Goal: Information Seeking & Learning: Compare options

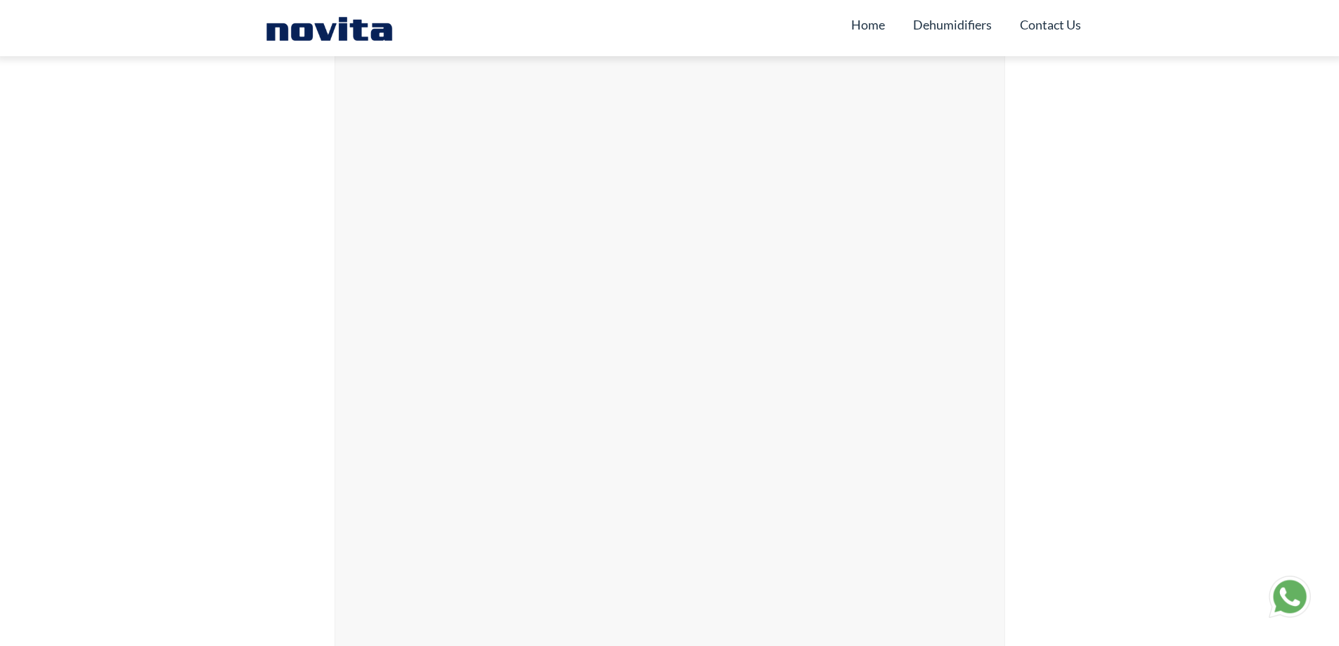
scroll to position [7423, 0]
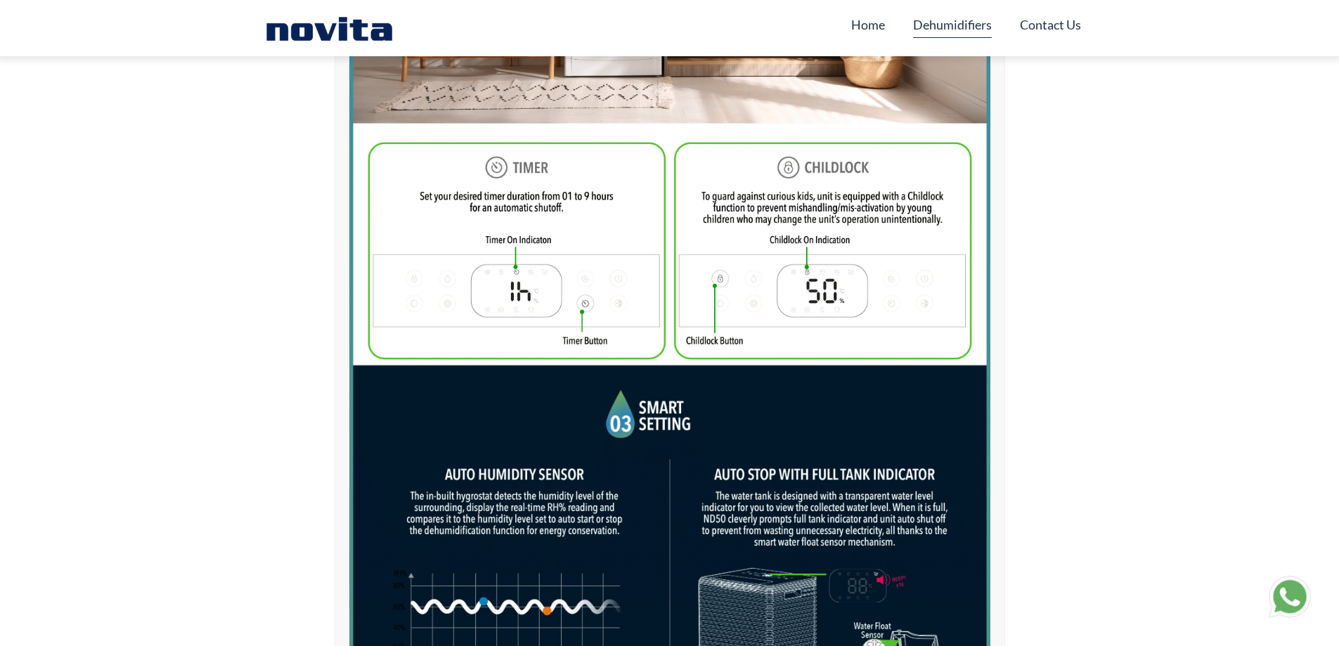
click at [970, 29] on link "Dehumidifiers" at bounding box center [952, 24] width 79 height 27
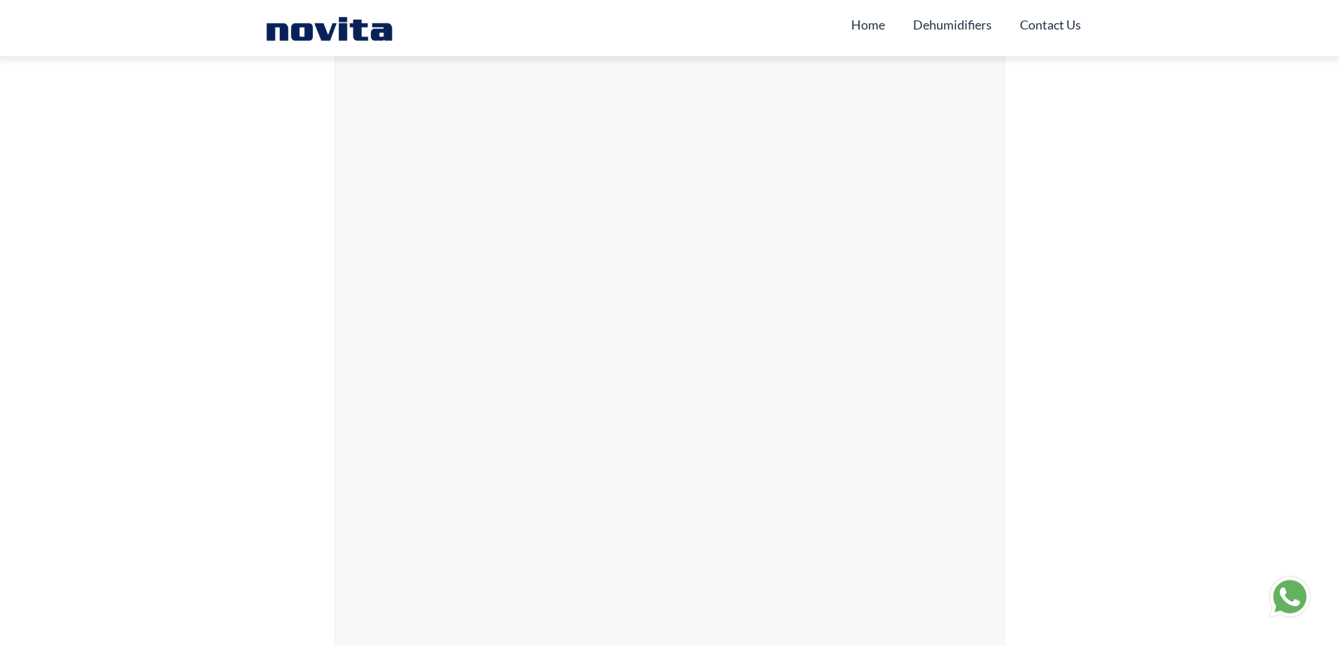
scroll to position [5335, 0]
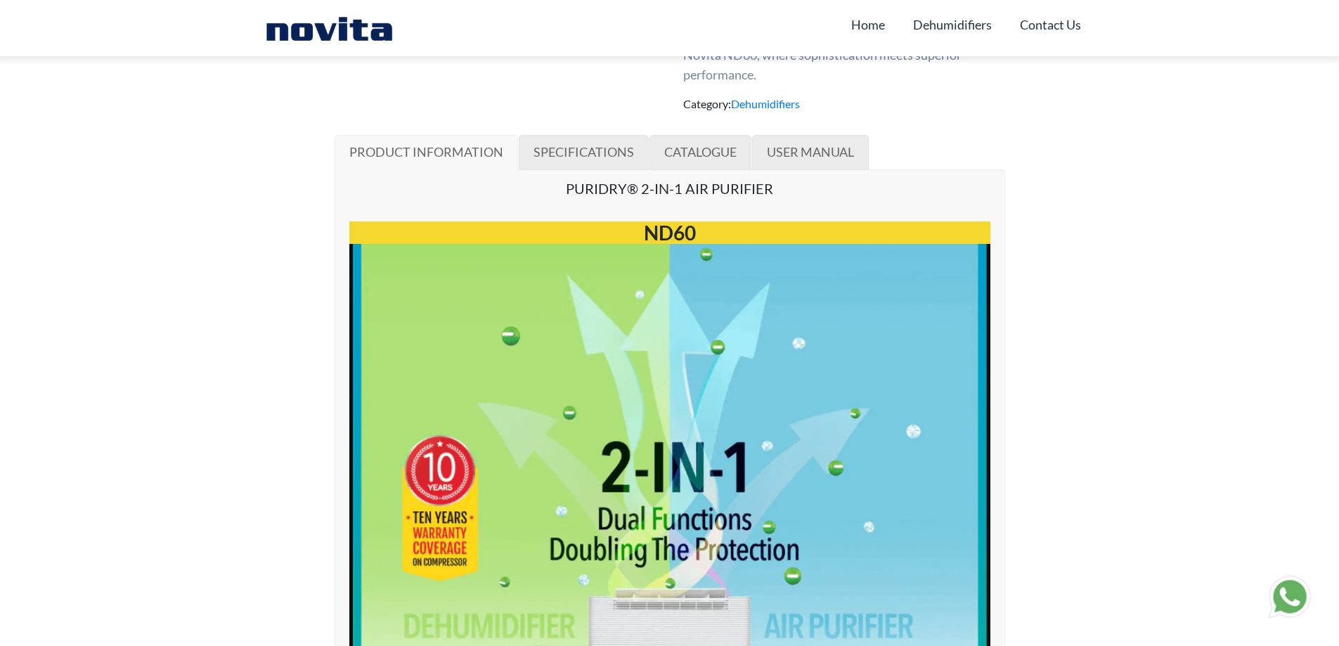
scroll to position [773, 0]
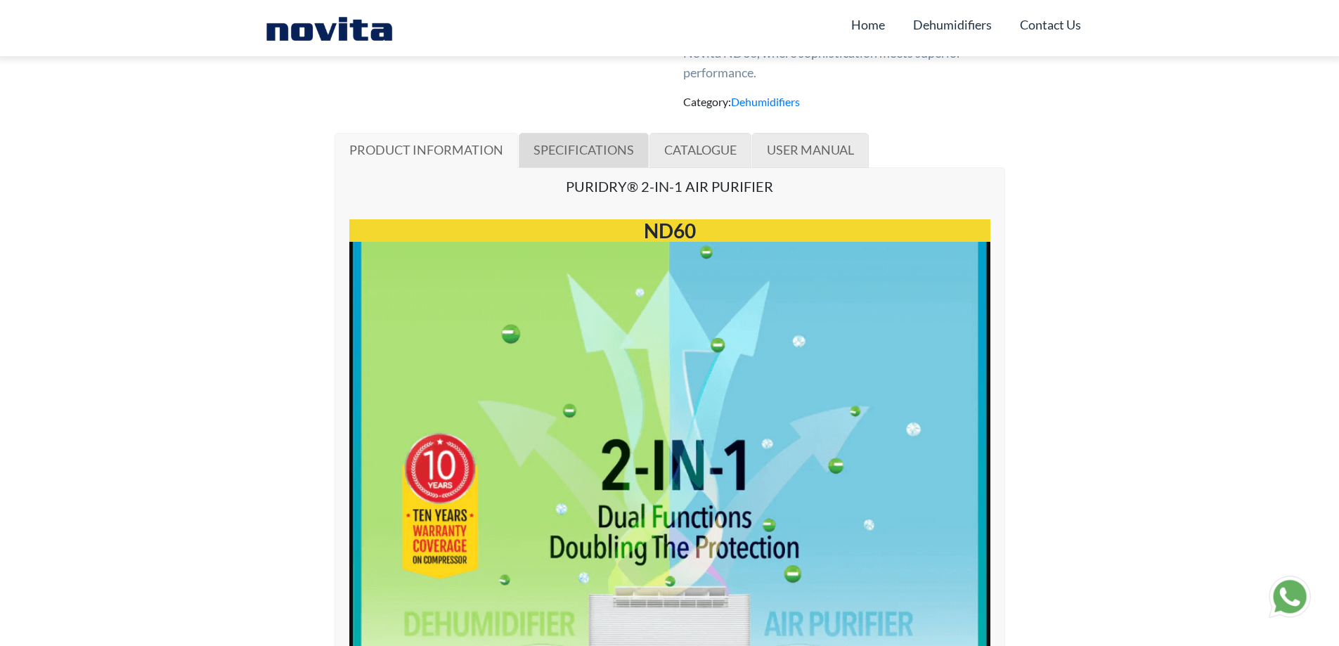
click at [534, 157] on span "SPECIFICATIONS" at bounding box center [584, 149] width 101 height 15
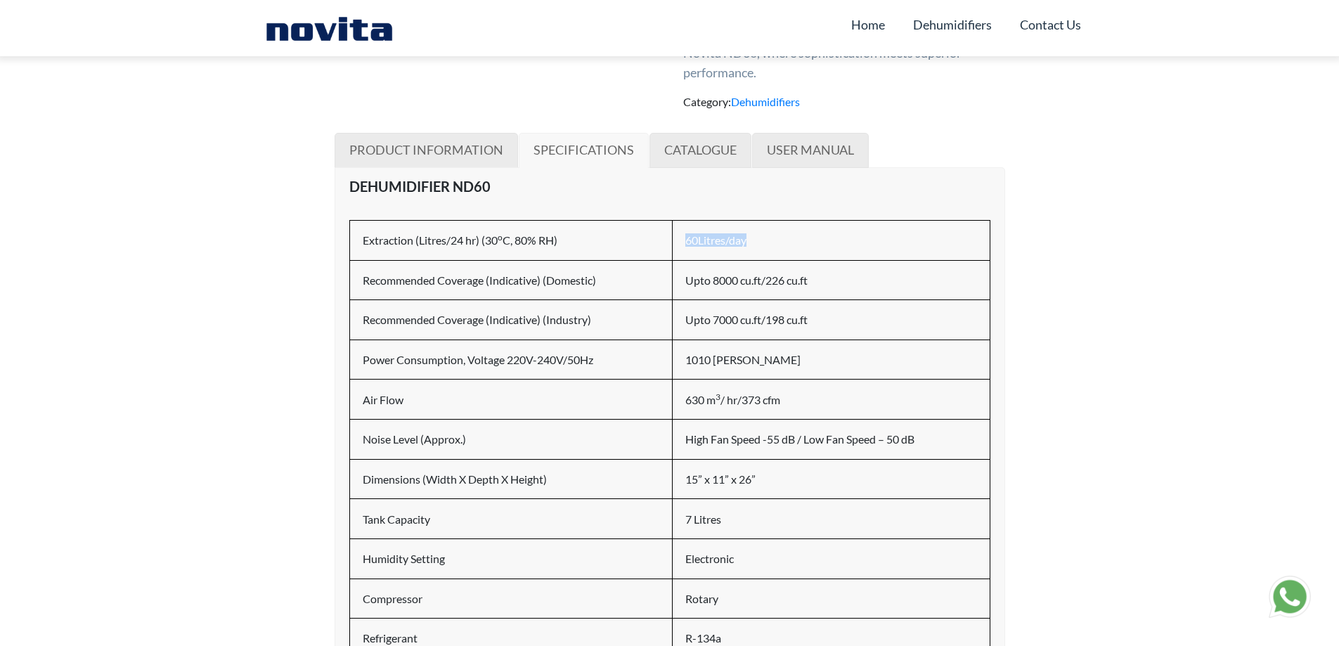
drag, startPoint x: 676, startPoint y: 257, endPoint x: 757, endPoint y: 259, distance: 81.6
click at [757, 259] on td "60Litres/day" at bounding box center [831, 240] width 317 height 40
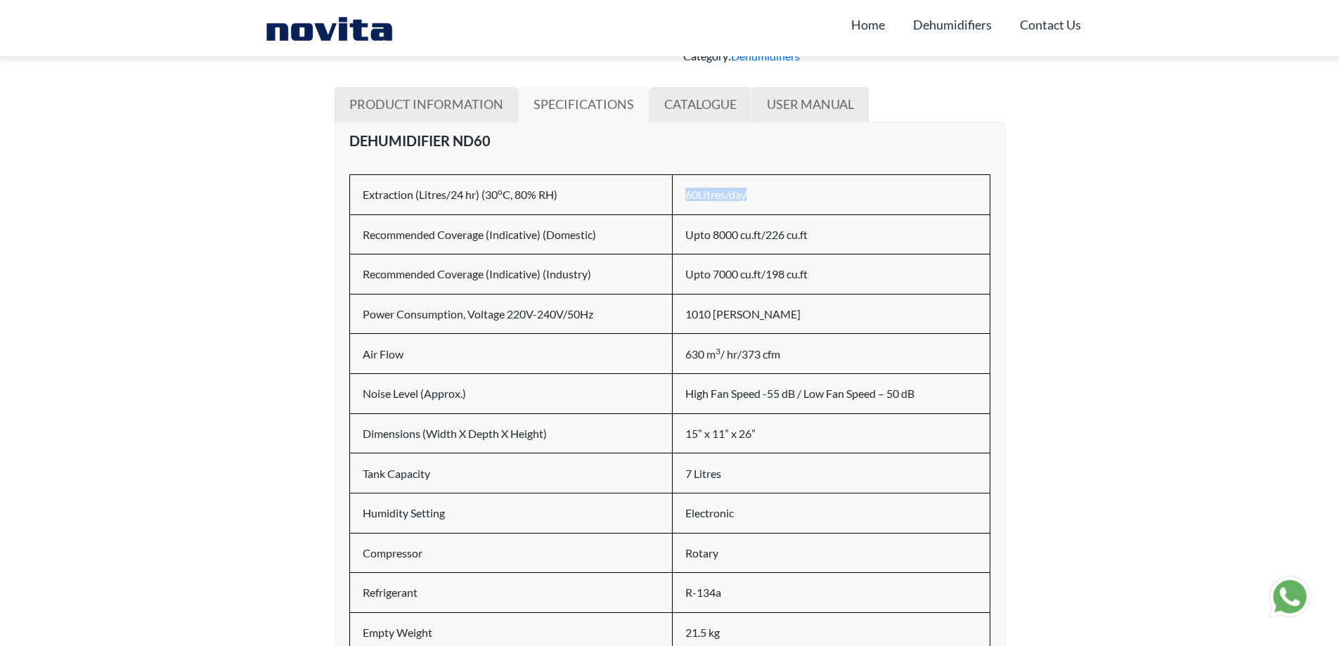
scroll to position [844, 0]
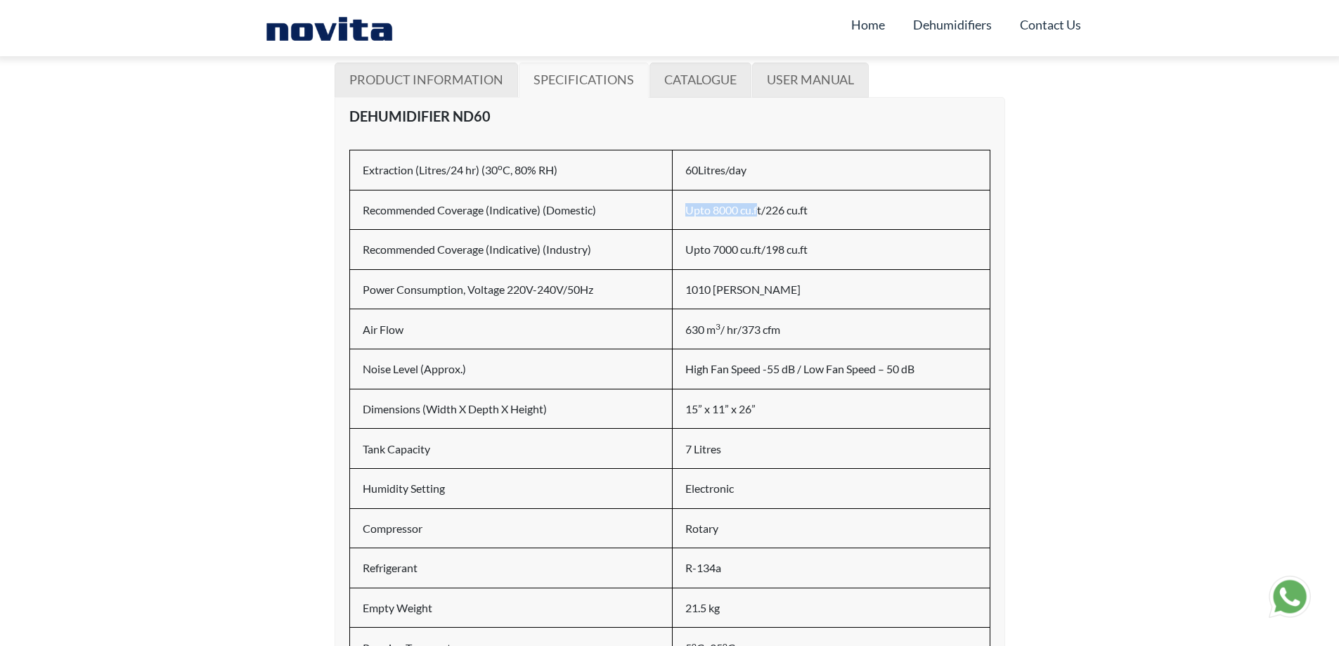
drag, startPoint x: 678, startPoint y: 228, endPoint x: 759, endPoint y: 232, distance: 80.3
click at [759, 230] on td "Upto 8000 cu.ft/226 cu.ft" at bounding box center [831, 210] width 317 height 40
drag, startPoint x: 767, startPoint y: 229, endPoint x: 805, endPoint y: 229, distance: 38.0
click at [805, 217] on h6 "Upto 8000 cu.ft/226 cu.ft" at bounding box center [831, 209] width 291 height 13
drag, startPoint x: 420, startPoint y: 266, endPoint x: 604, endPoint y: 267, distance: 183.5
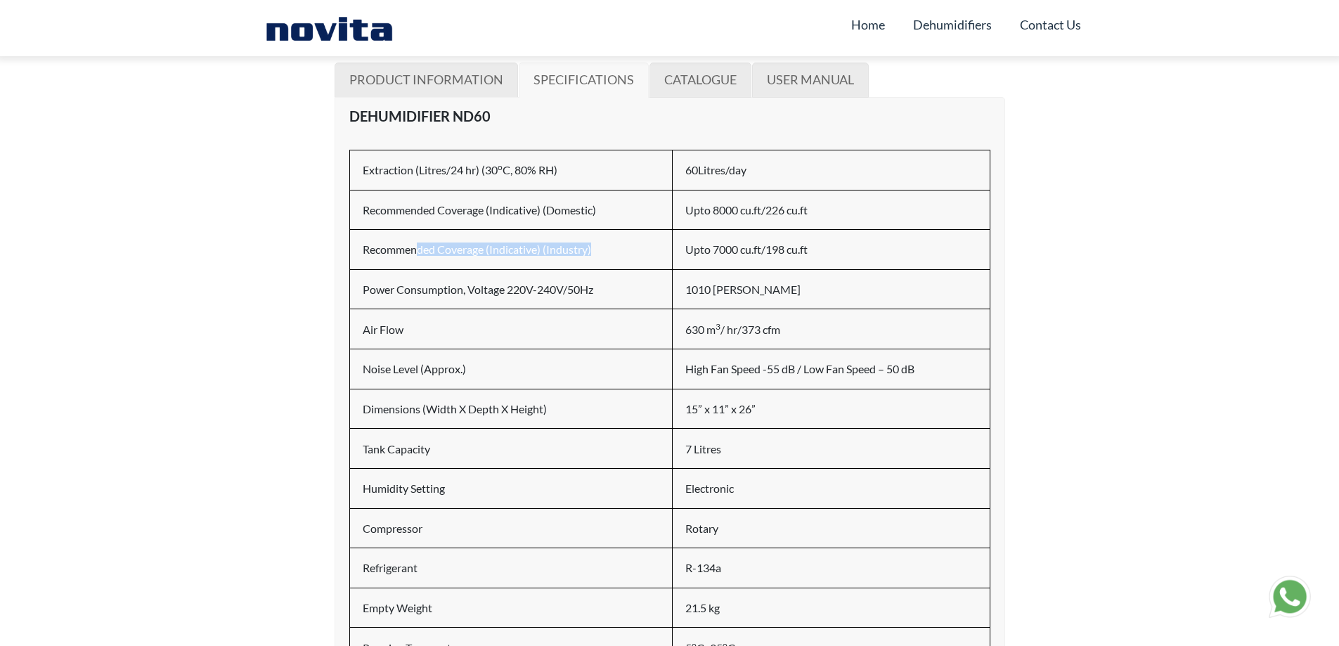
click at [604, 256] on h6 "Recommended Coverage (Indicative) (Industry)" at bounding box center [511, 249] width 297 height 13
drag, startPoint x: 538, startPoint y: 226, endPoint x: 593, endPoint y: 226, distance: 54.8
click at [593, 217] on h6 "Recommended Coverage (Indicative) (Domestic)" at bounding box center [511, 209] width 297 height 13
click at [584, 252] on td "Recommended Coverage (Indicative) (Industry)" at bounding box center [510, 250] width 323 height 40
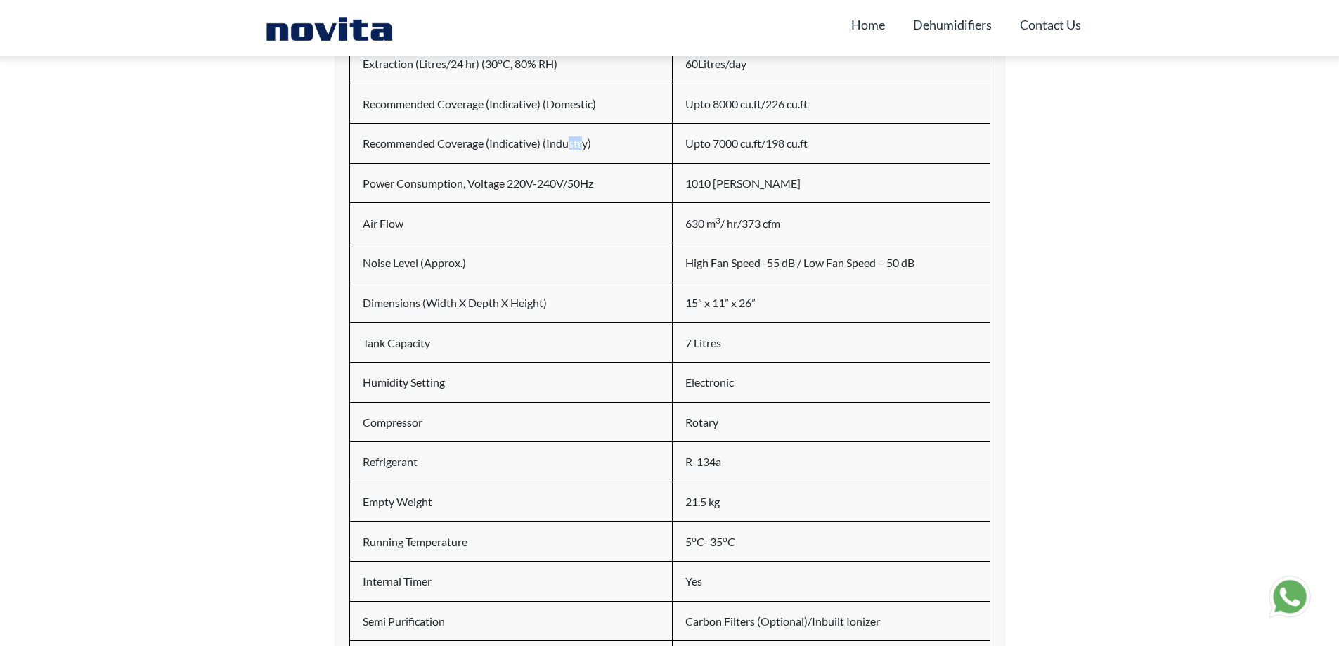
scroll to position [984, 0]
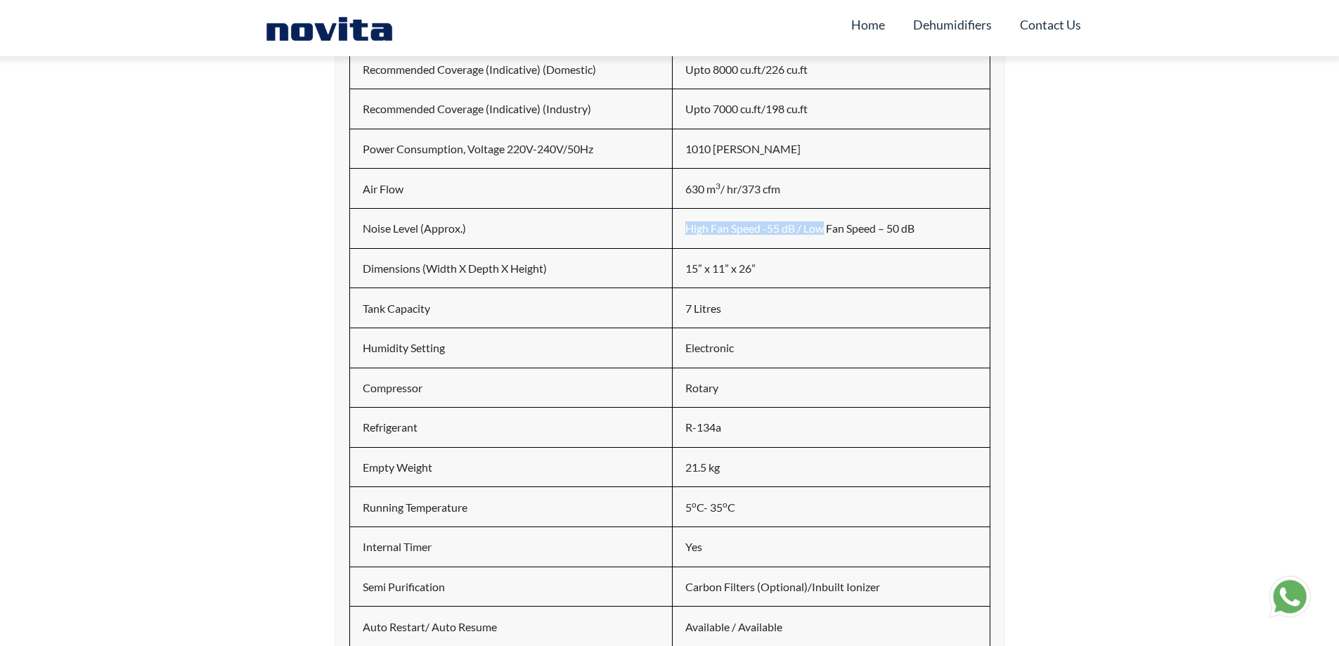
drag, startPoint x: 688, startPoint y: 247, endPoint x: 823, endPoint y: 247, distance: 135.0
click at [823, 235] on h6 "High Fan Speed -55 dB / Low Fan Speed – 50 dB" at bounding box center [831, 227] width 291 height 13
drag, startPoint x: 707, startPoint y: 283, endPoint x: 754, endPoint y: 283, distance: 46.4
click at [754, 275] on h6 "15” x 11” x 26”" at bounding box center [831, 268] width 291 height 13
drag, startPoint x: 685, startPoint y: 326, endPoint x: 747, endPoint y: 333, distance: 62.3
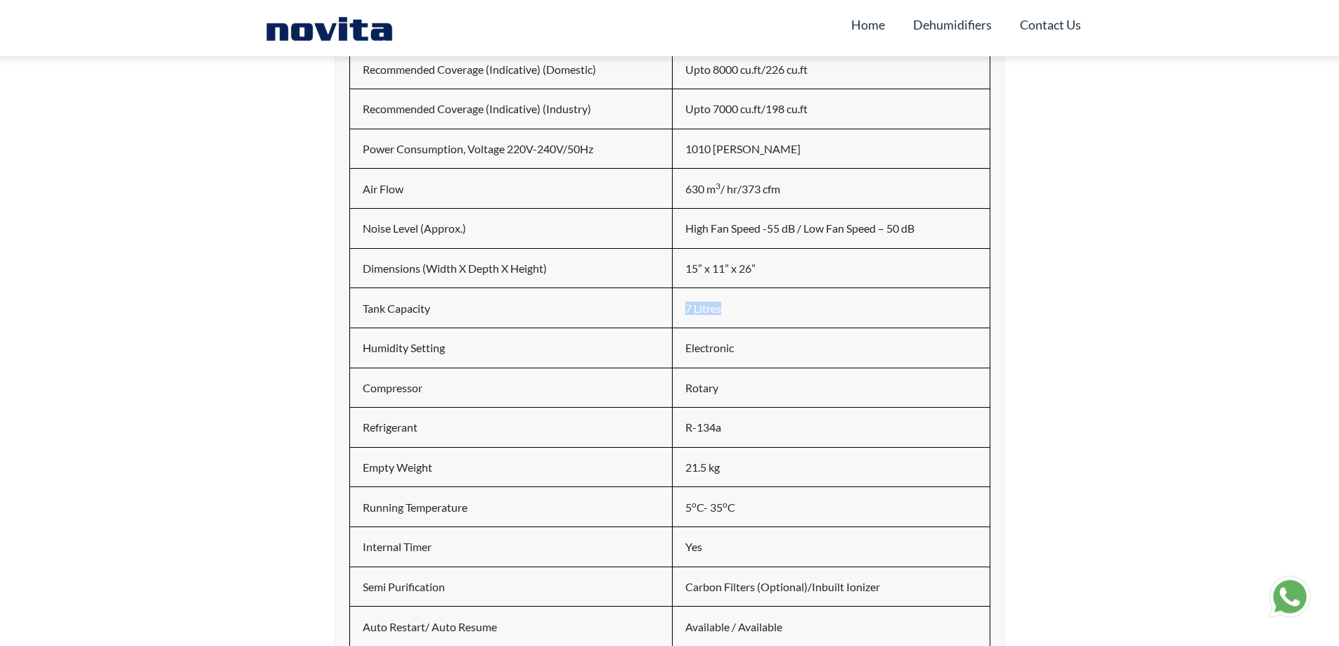
click at [747, 315] on h6 "7 Litres" at bounding box center [831, 308] width 291 height 13
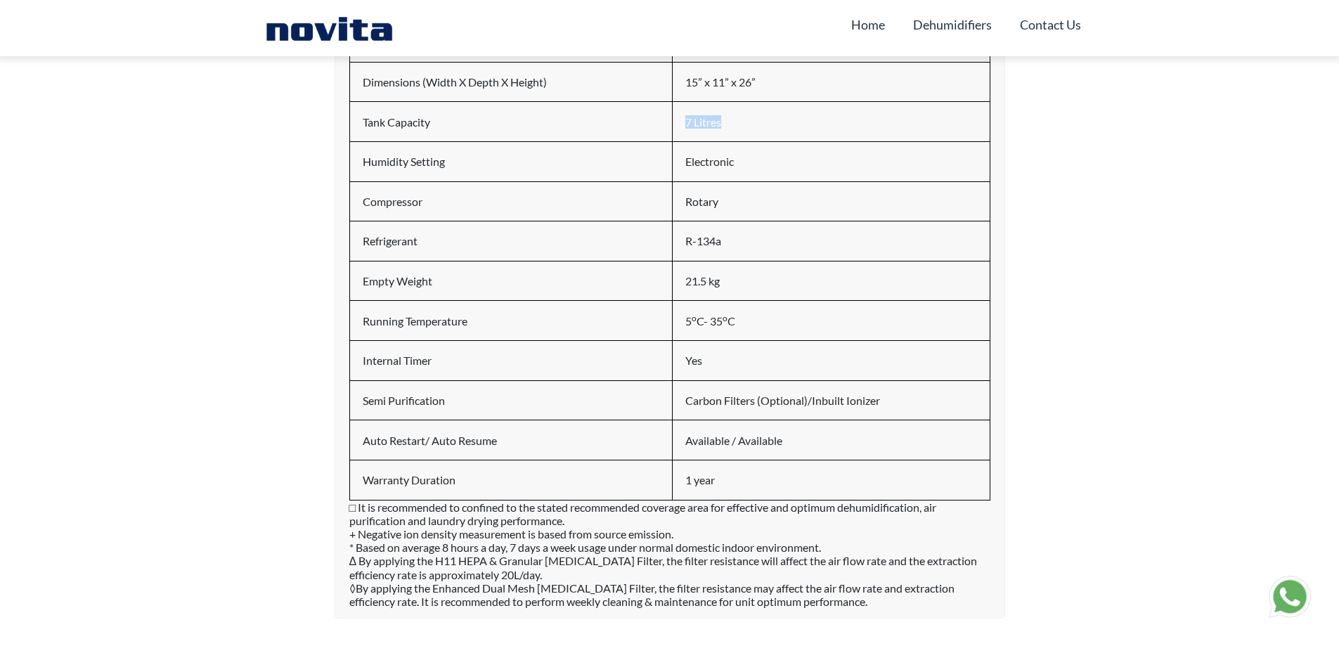
scroll to position [1195, 0]
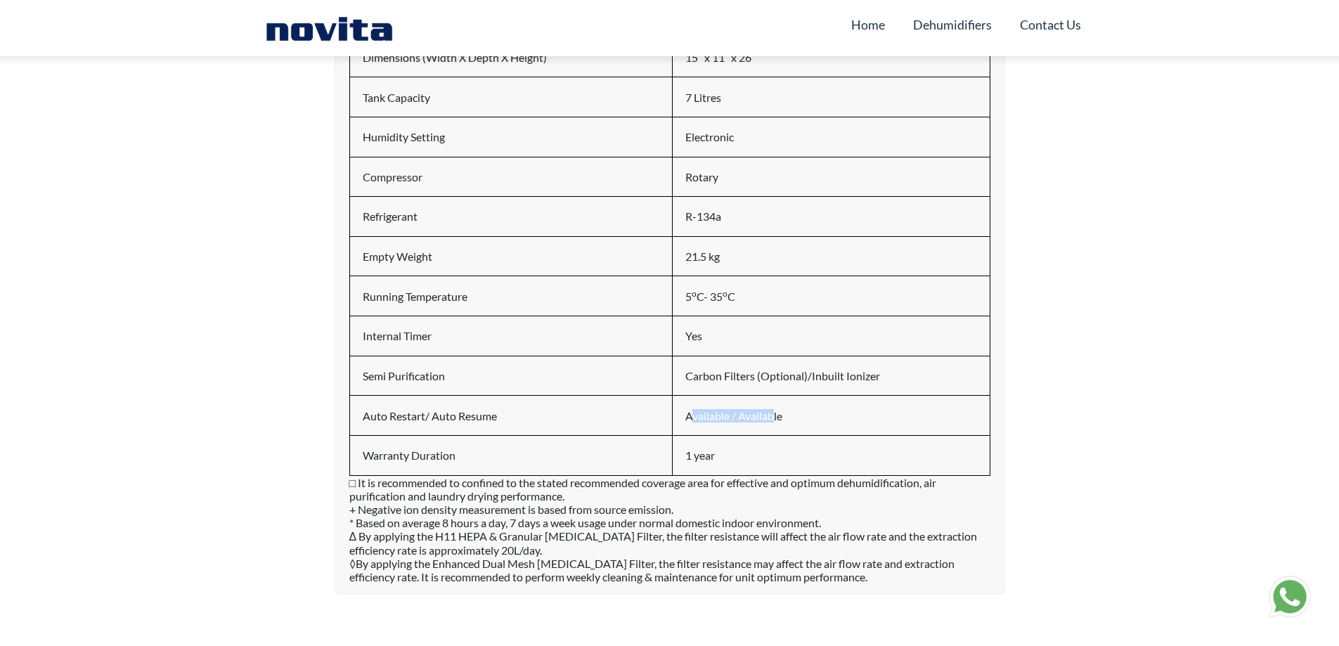
drag, startPoint x: 695, startPoint y: 439, endPoint x: 773, endPoint y: 439, distance: 78.0
click at [773, 423] on h6 "Available / Available" at bounding box center [831, 415] width 291 height 13
drag, startPoint x: 714, startPoint y: 471, endPoint x: 765, endPoint y: 471, distance: 51.3
click at [765, 462] on h6 "1 year" at bounding box center [831, 455] width 291 height 13
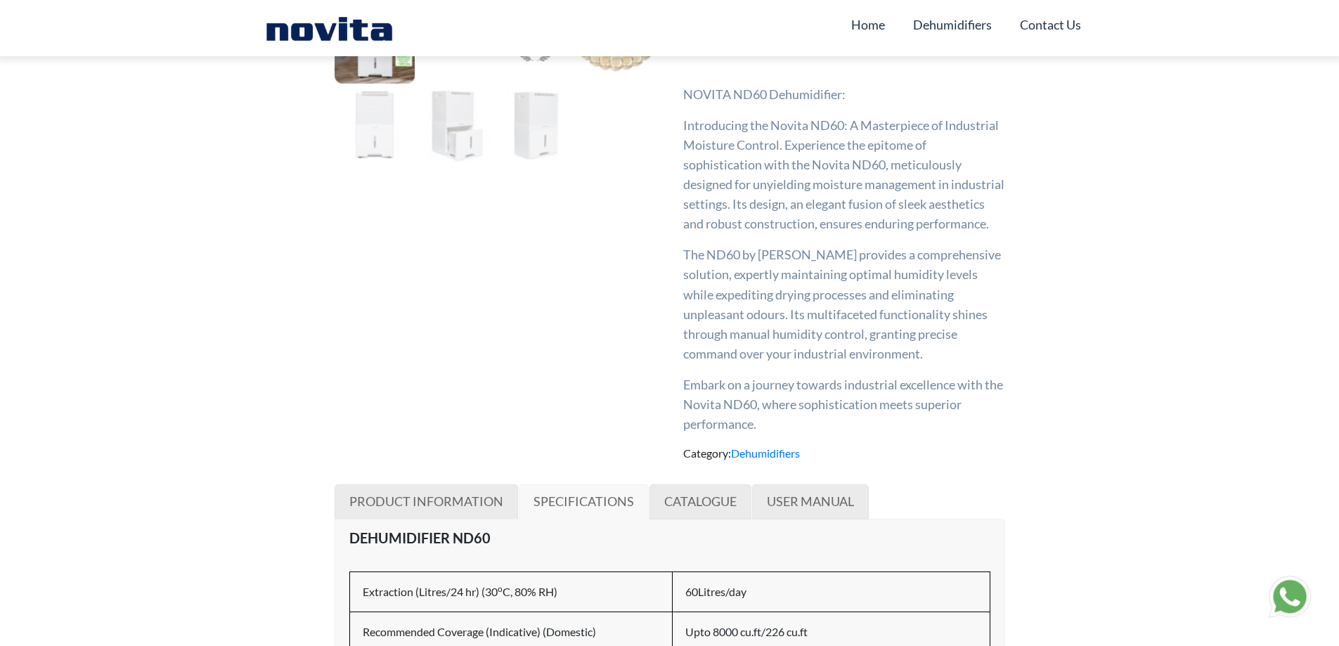
scroll to position [773, 0]
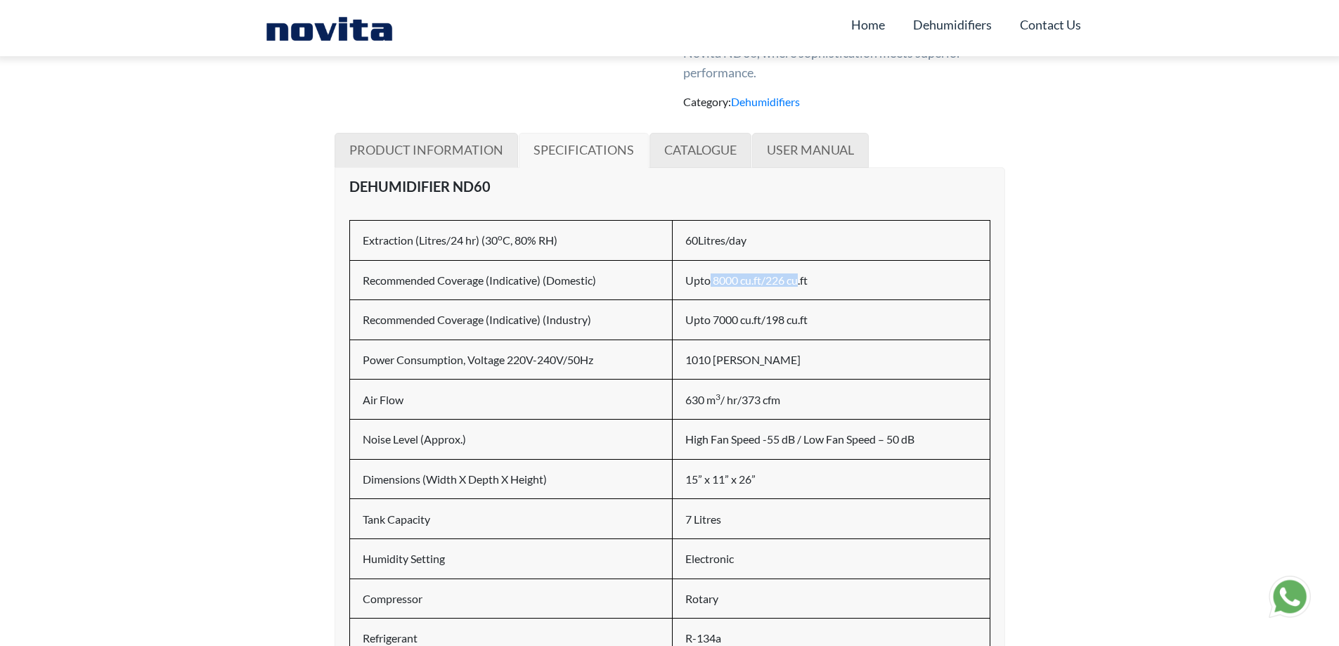
drag, startPoint x: 708, startPoint y: 304, endPoint x: 800, endPoint y: 302, distance: 92.1
click at [800, 287] on h6 "Upto 8000 cu.ft/226 cu.ft" at bounding box center [831, 280] width 291 height 13
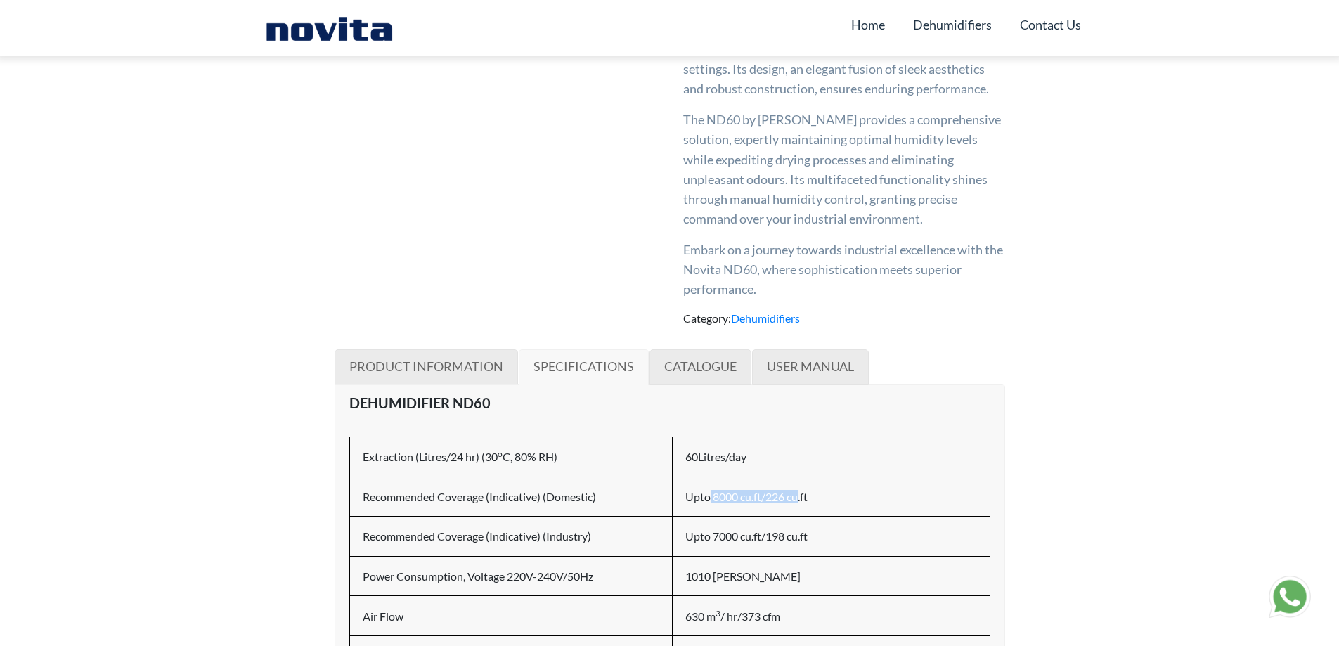
scroll to position [492, 0]
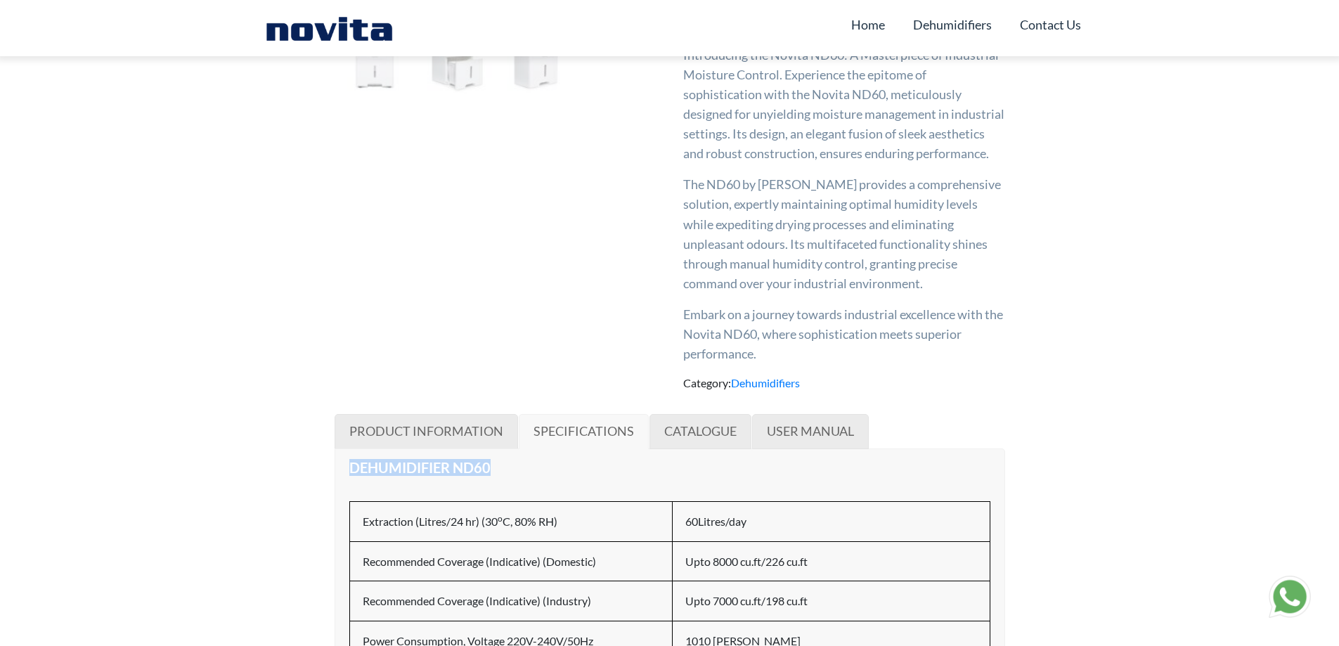
drag, startPoint x: 335, startPoint y: 487, endPoint x: 520, endPoint y: 491, distance: 184.3
copy tbody "DEHUMIDIFIER ND60"
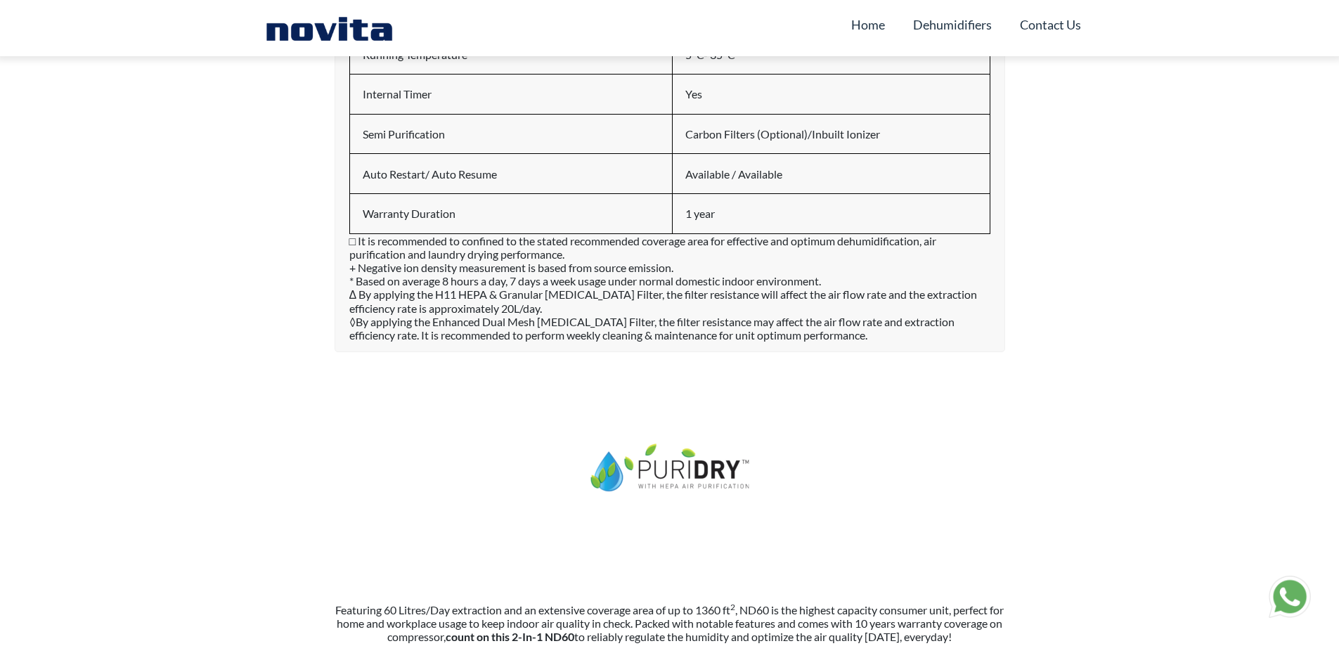
scroll to position [1336, 0]
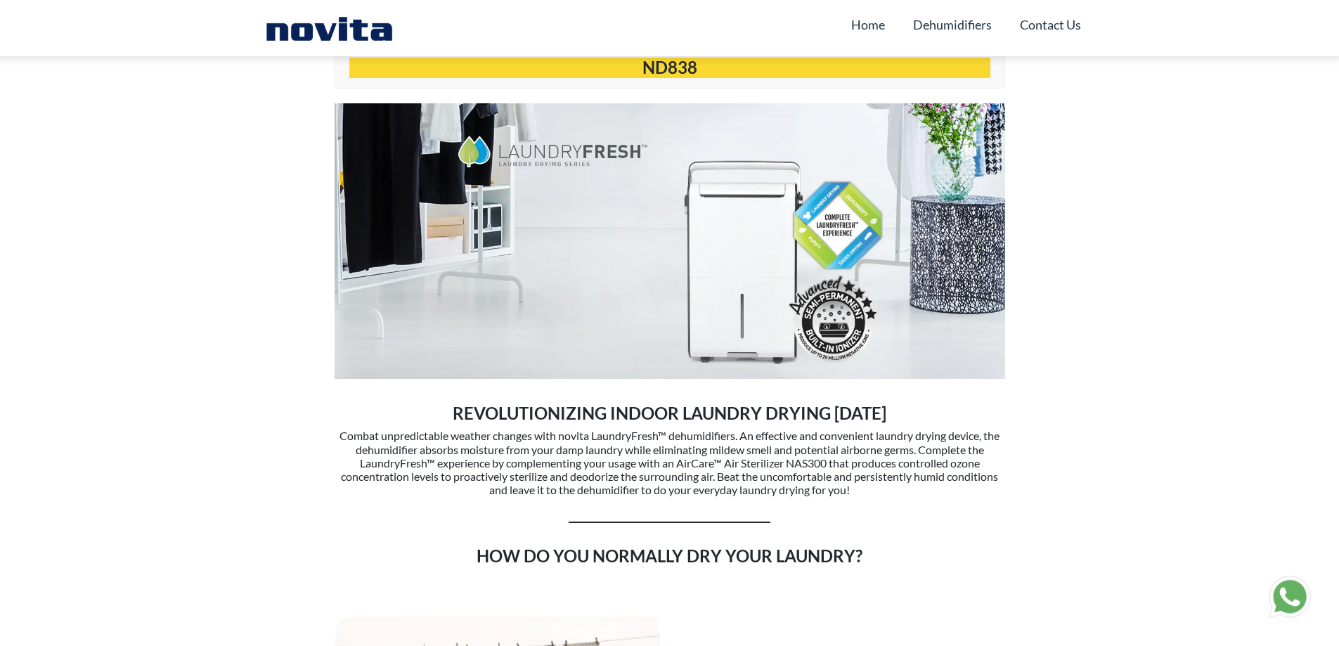
scroll to position [773, 0]
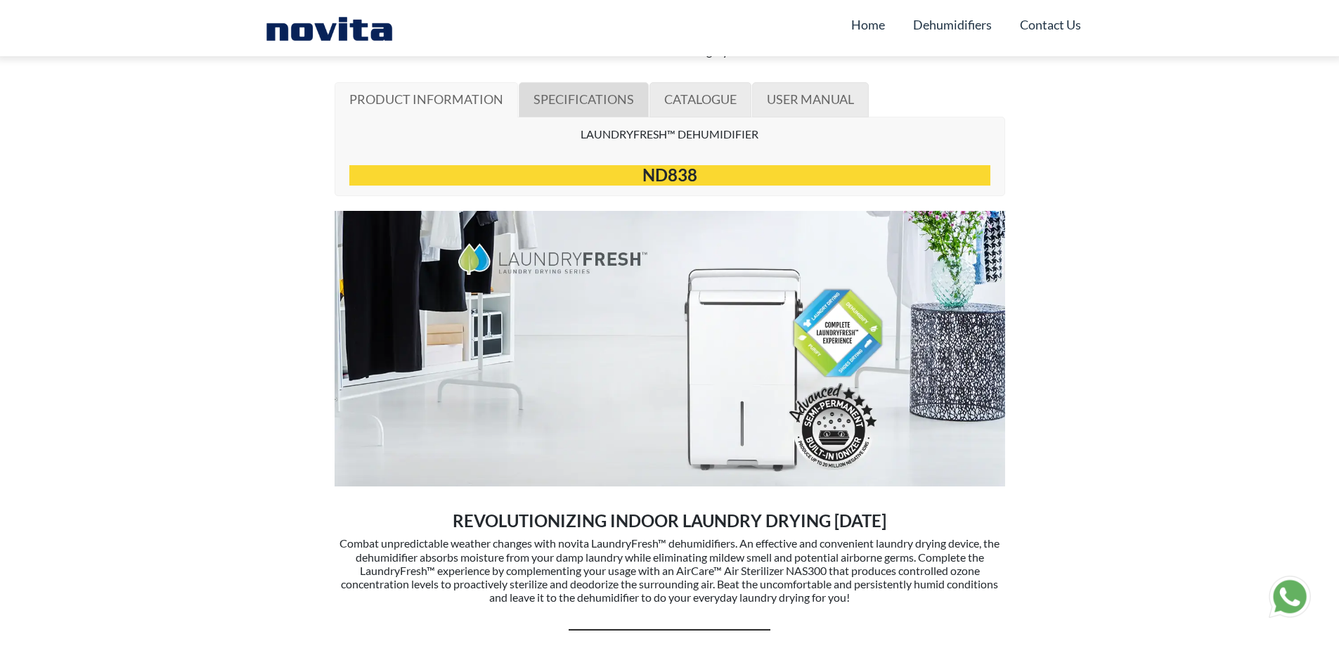
click at [594, 94] on span "SPECIFICATIONS" at bounding box center [584, 98] width 101 height 15
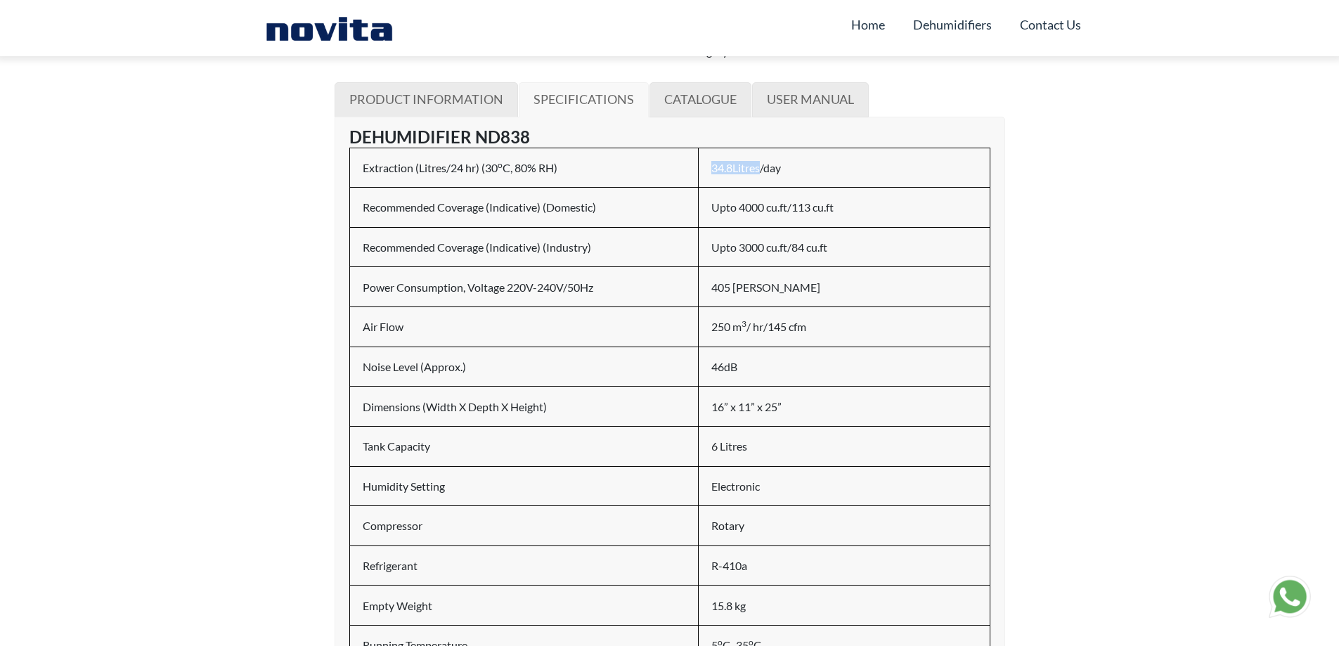
drag, startPoint x: 712, startPoint y: 164, endPoint x: 761, endPoint y: 164, distance: 48.5
click at [761, 164] on h6 "34.8Litres/day" at bounding box center [844, 167] width 265 height 13
drag, startPoint x: 735, startPoint y: 208, endPoint x: 852, endPoint y: 209, distance: 116.7
click at [852, 209] on h6 "Upto 4000 cu.ft/113 cu.ft" at bounding box center [844, 206] width 265 height 13
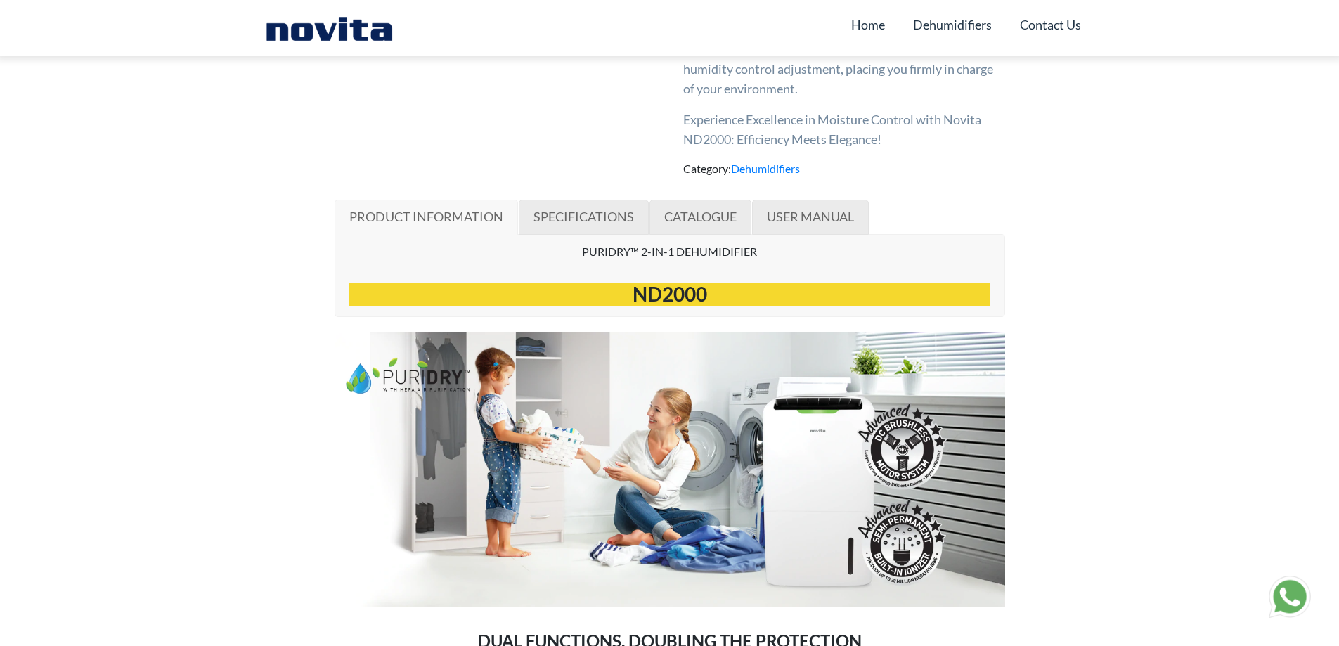
scroll to position [703, 0]
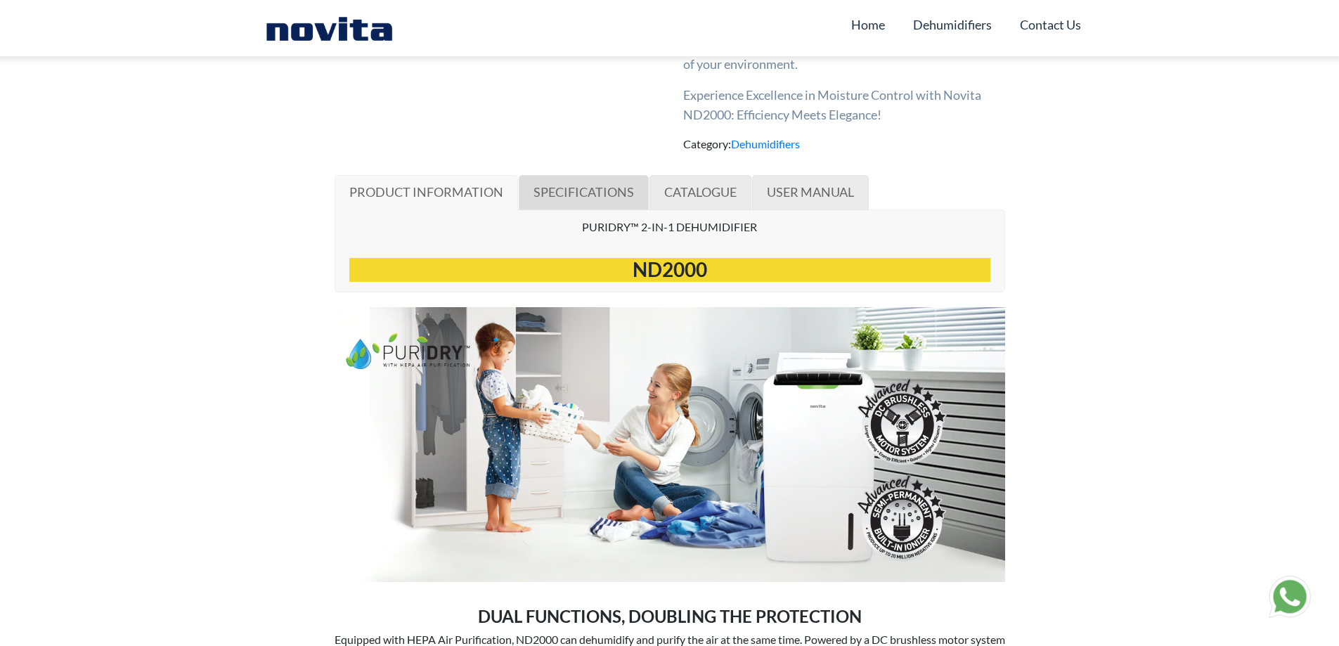
click at [557, 190] on span "SPECIFICATIONS" at bounding box center [584, 191] width 101 height 15
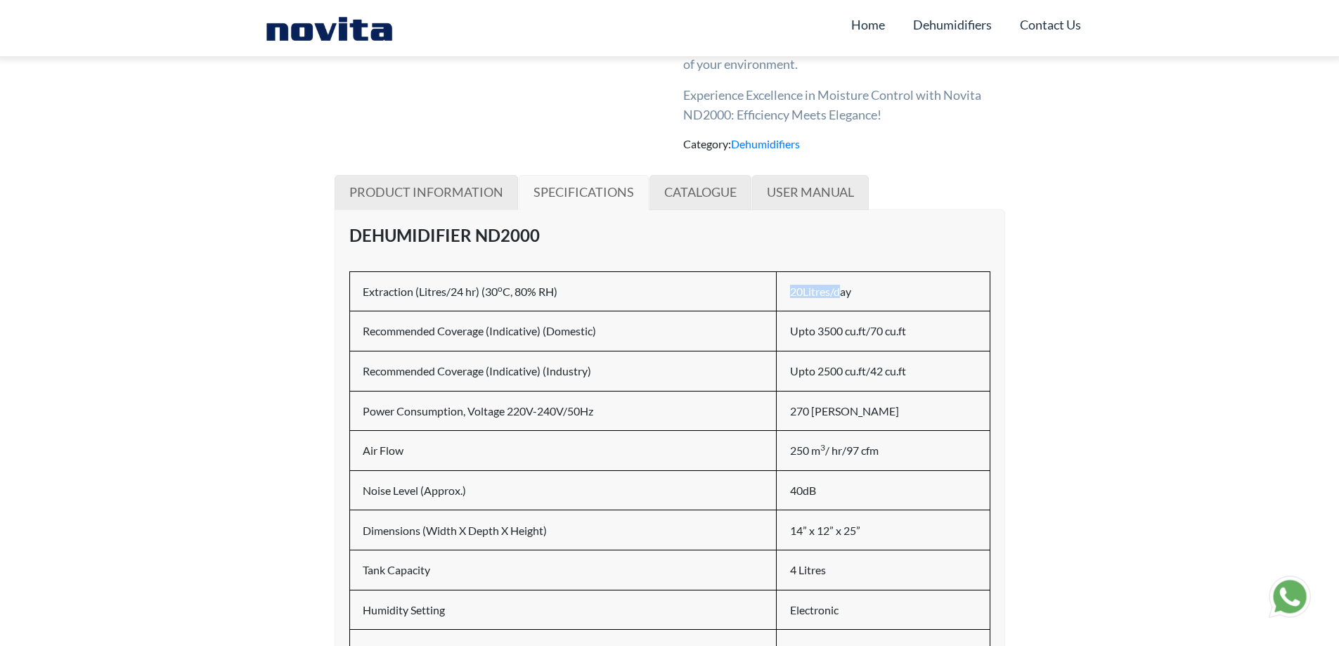
drag, startPoint x: 784, startPoint y: 289, endPoint x: 842, endPoint y: 289, distance: 57.7
click at [842, 289] on td "20Litres/day" at bounding box center [883, 291] width 213 height 40
drag, startPoint x: 789, startPoint y: 328, endPoint x: 937, endPoint y: 328, distance: 148.4
click at [937, 328] on h6 "Upto 3500 cu.ft/70 cu.ft" at bounding box center [883, 330] width 187 height 13
drag, startPoint x: 794, startPoint y: 368, endPoint x: 852, endPoint y: 369, distance: 57.7
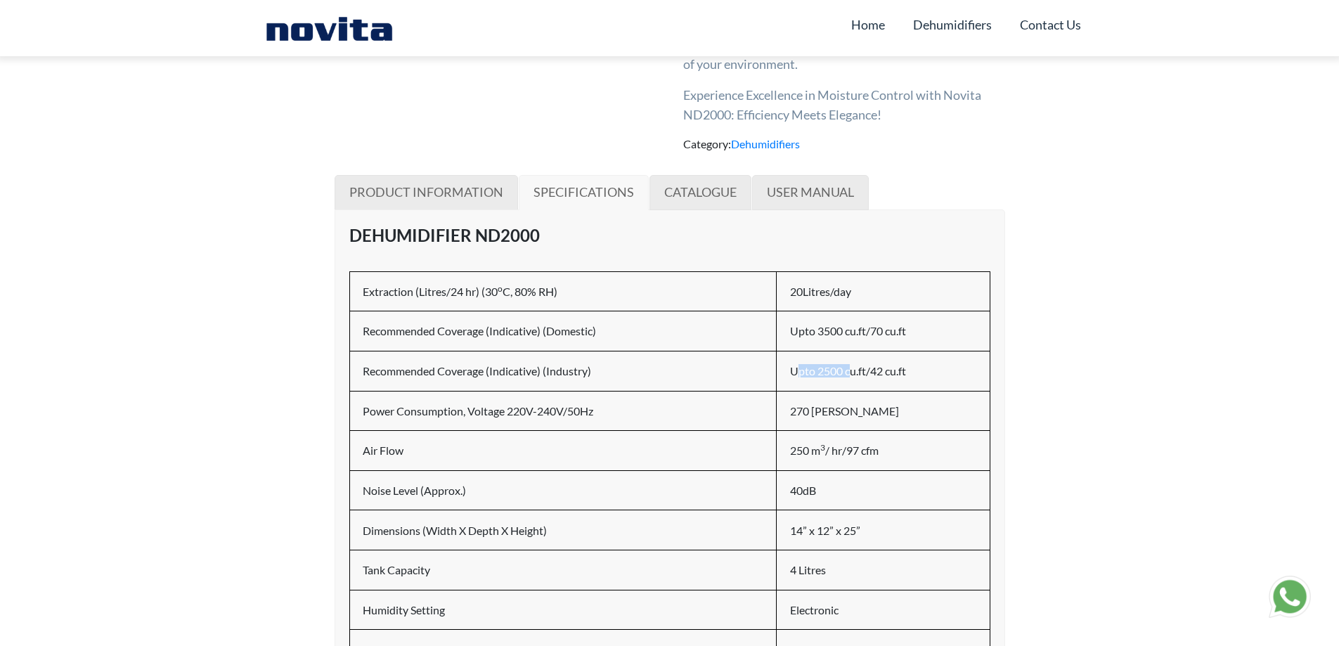
click at [852, 369] on h6 "Upto 2500 cu.ft/42 cu.ft" at bounding box center [883, 370] width 187 height 13
drag, startPoint x: 792, startPoint y: 292, endPoint x: 840, endPoint y: 291, distance: 47.8
click at [840, 291] on h6 "20Litres/day" at bounding box center [883, 291] width 187 height 13
